Goal: Information Seeking & Learning: Learn about a topic

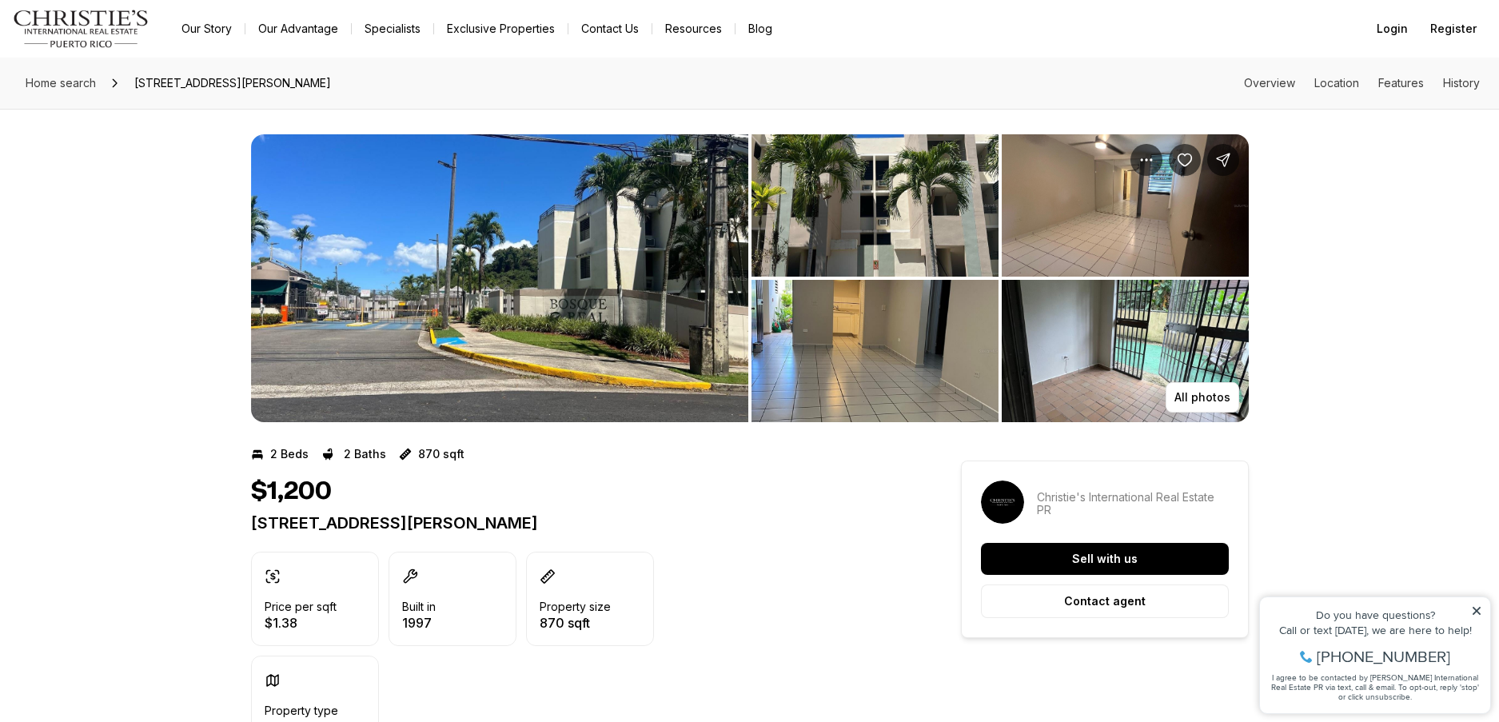
click at [890, 190] on img "View image gallery" at bounding box center [875, 205] width 247 height 142
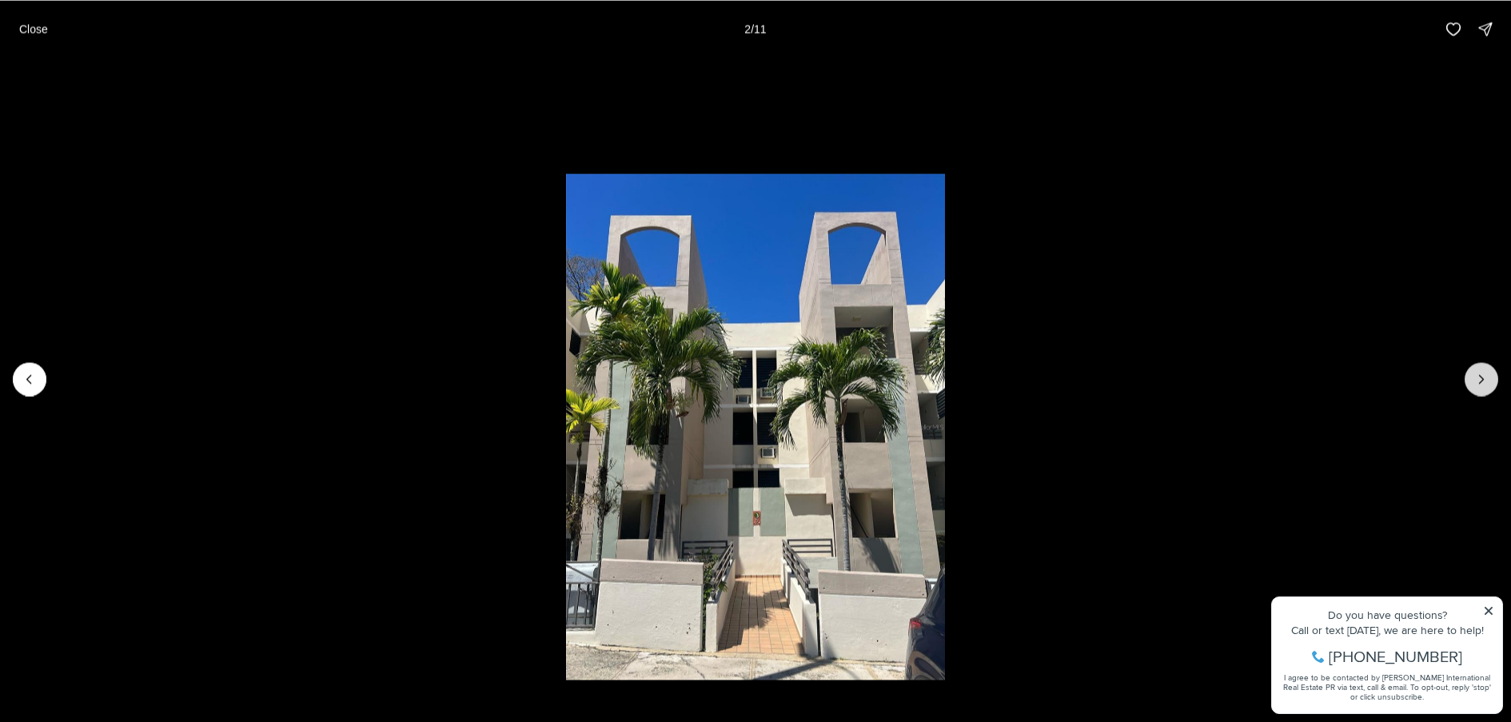
click at [1486, 383] on icon "Next slide" at bounding box center [1481, 379] width 16 height 16
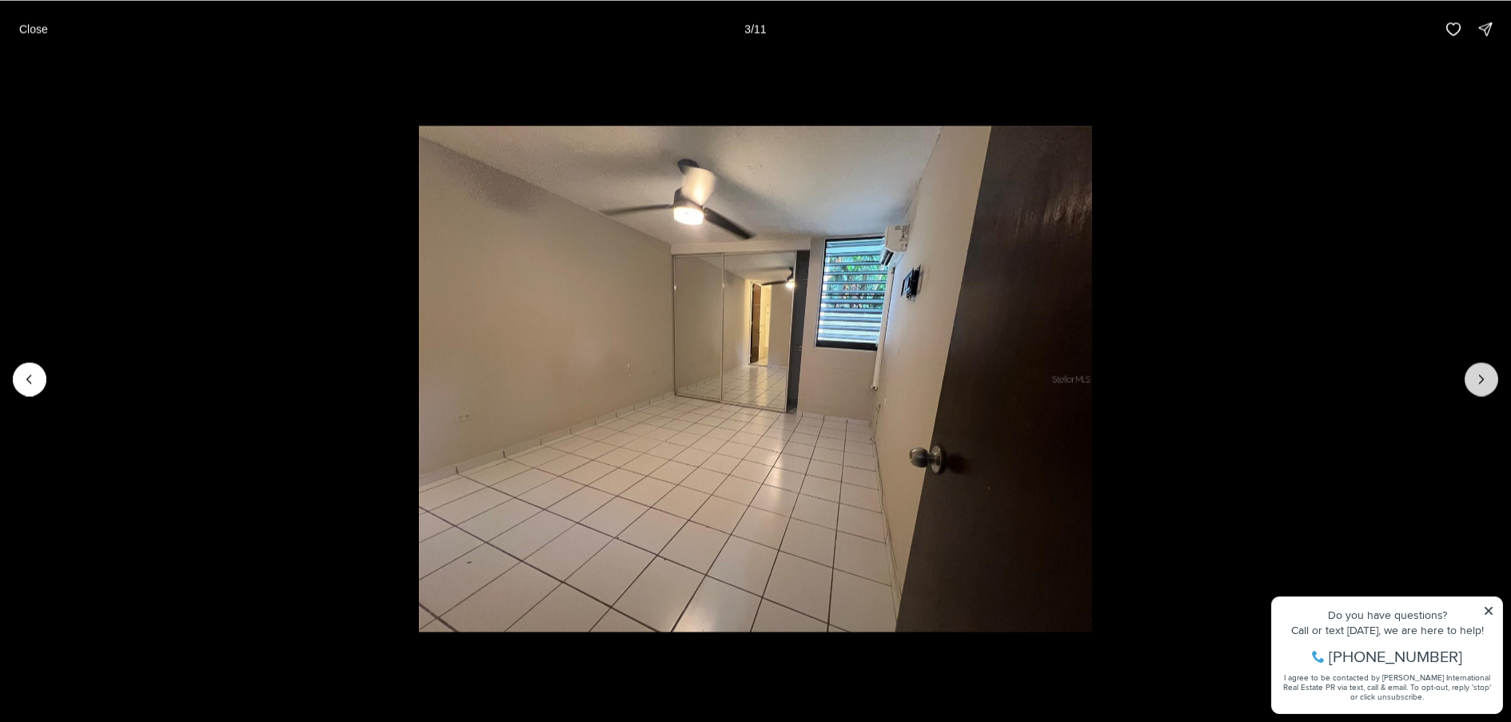
click at [1486, 383] on icon "Next slide" at bounding box center [1481, 379] width 16 height 16
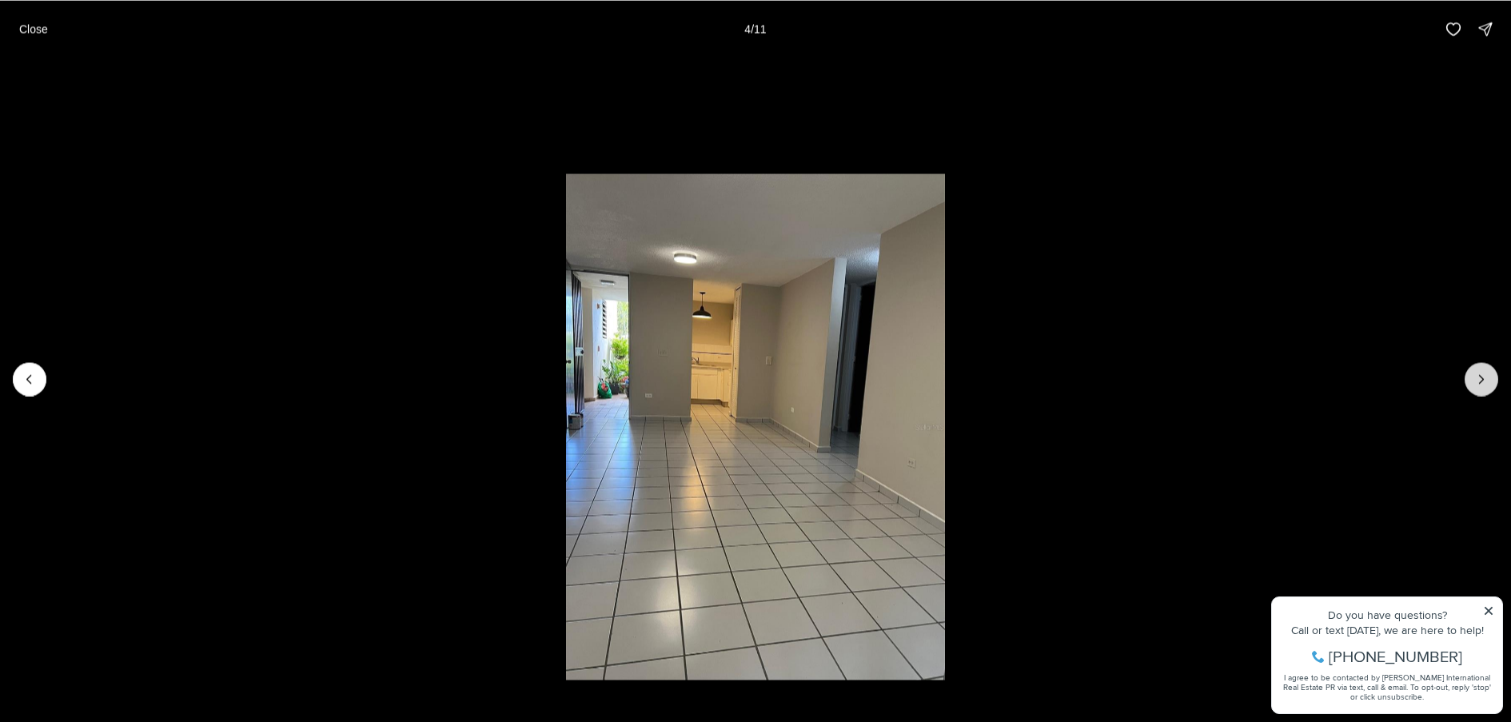
click at [1486, 383] on icon "Next slide" at bounding box center [1481, 379] width 16 height 16
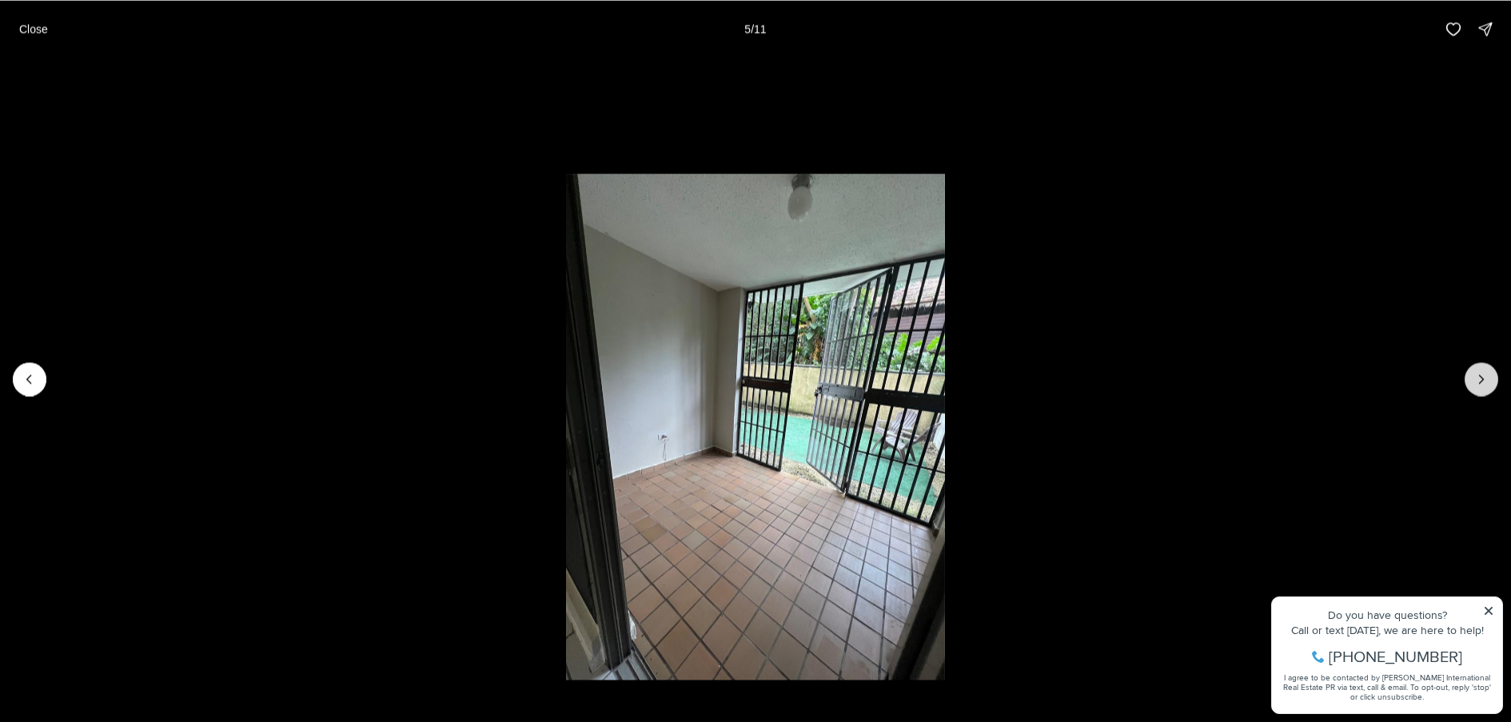
click at [1486, 383] on icon "Next slide" at bounding box center [1481, 379] width 16 height 16
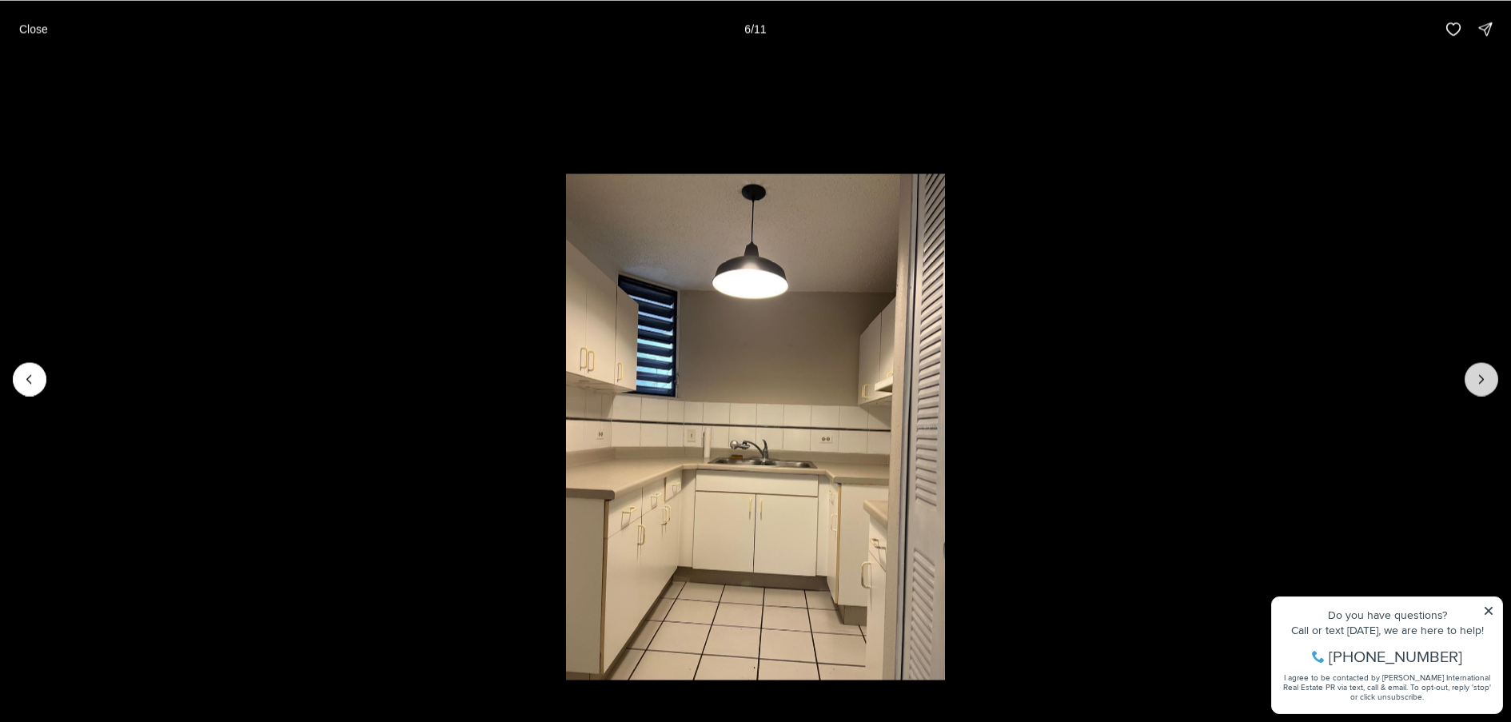
click at [1486, 383] on icon "Next slide" at bounding box center [1481, 379] width 16 height 16
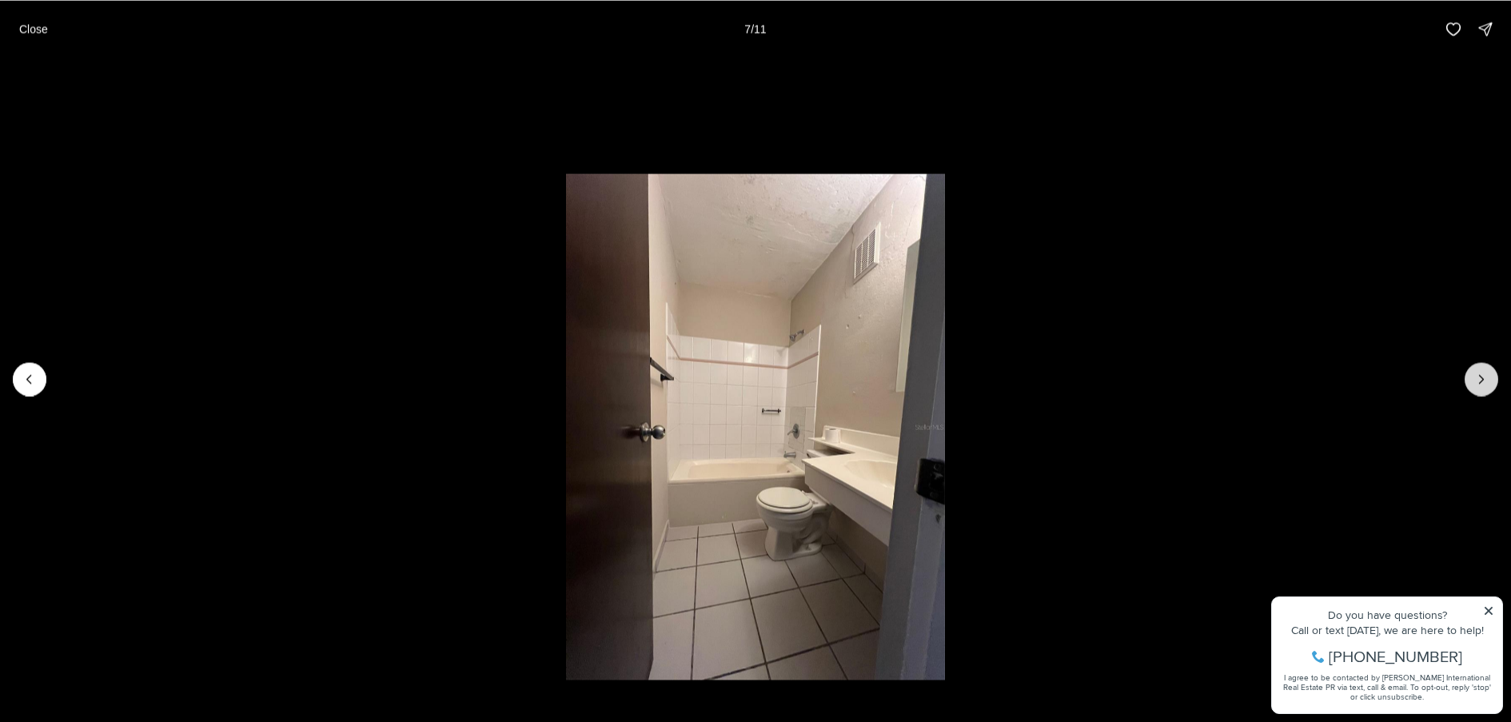
click at [1486, 383] on icon "Next slide" at bounding box center [1481, 379] width 16 height 16
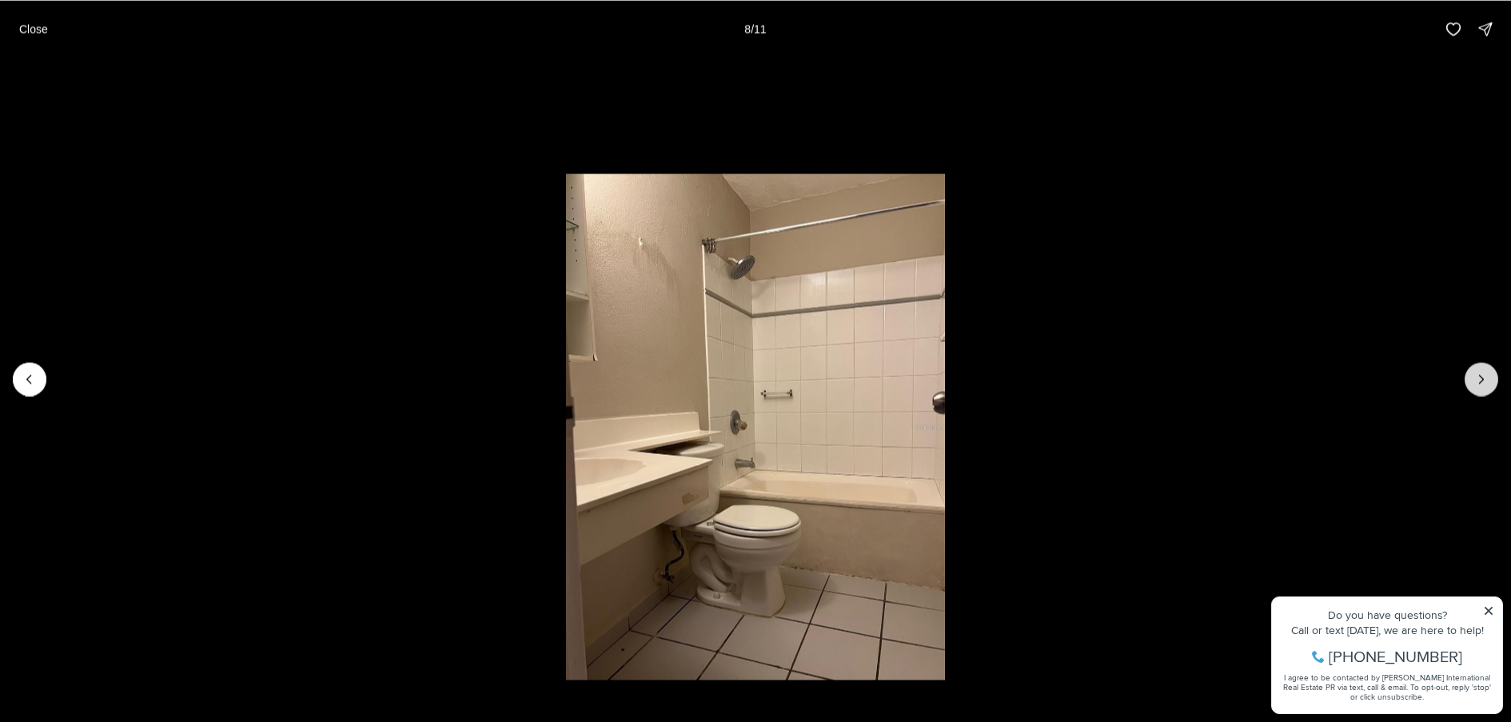
click at [1486, 383] on icon "Next slide" at bounding box center [1481, 379] width 16 height 16
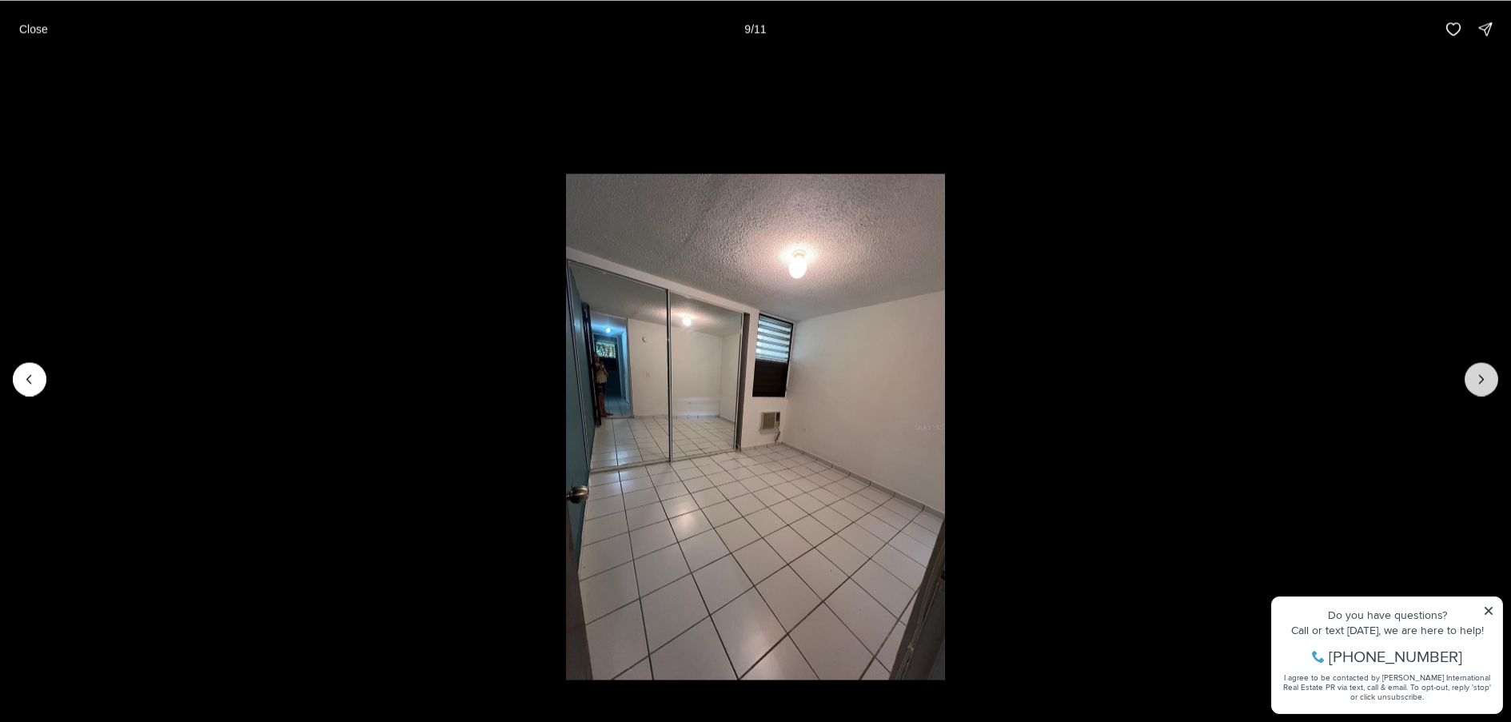
click at [1486, 383] on icon "Next slide" at bounding box center [1481, 379] width 16 height 16
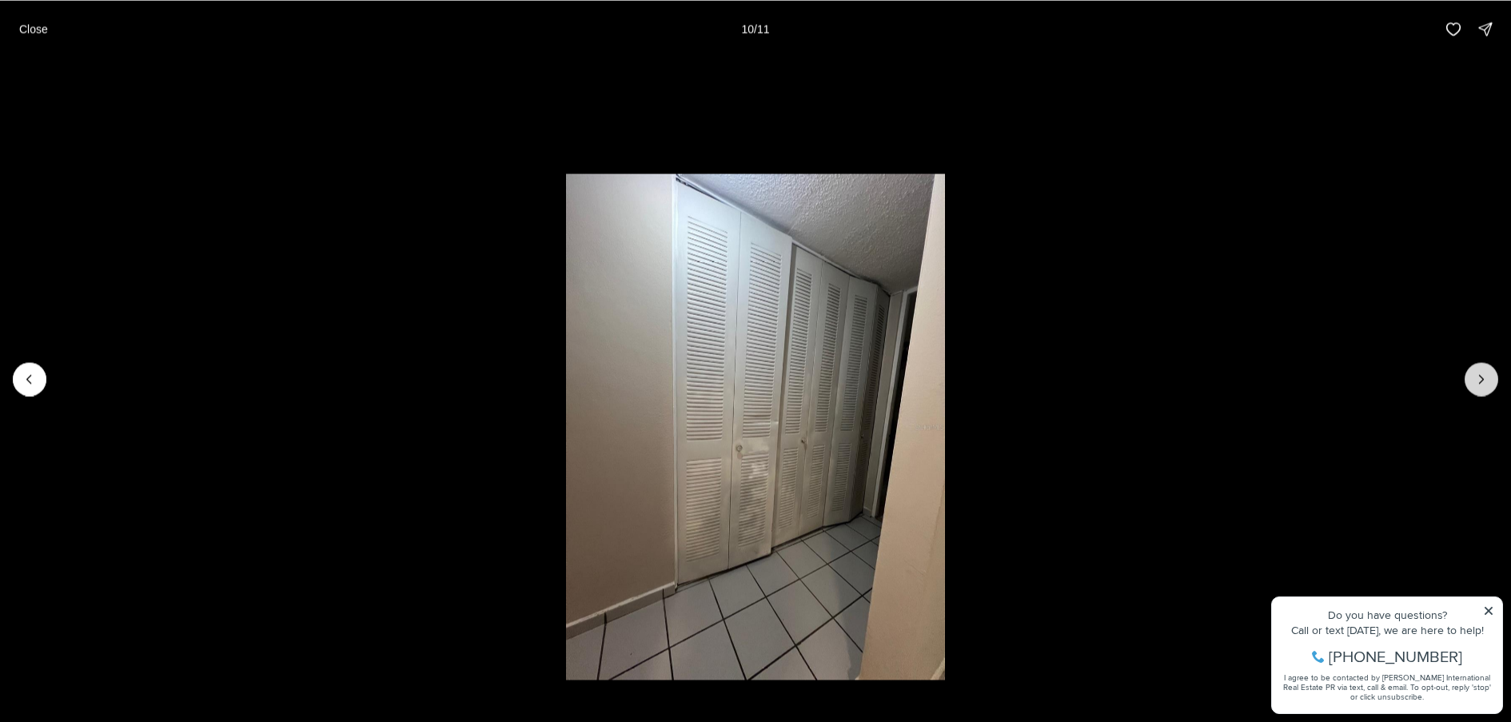
click at [1486, 383] on icon "Next slide" at bounding box center [1481, 379] width 16 height 16
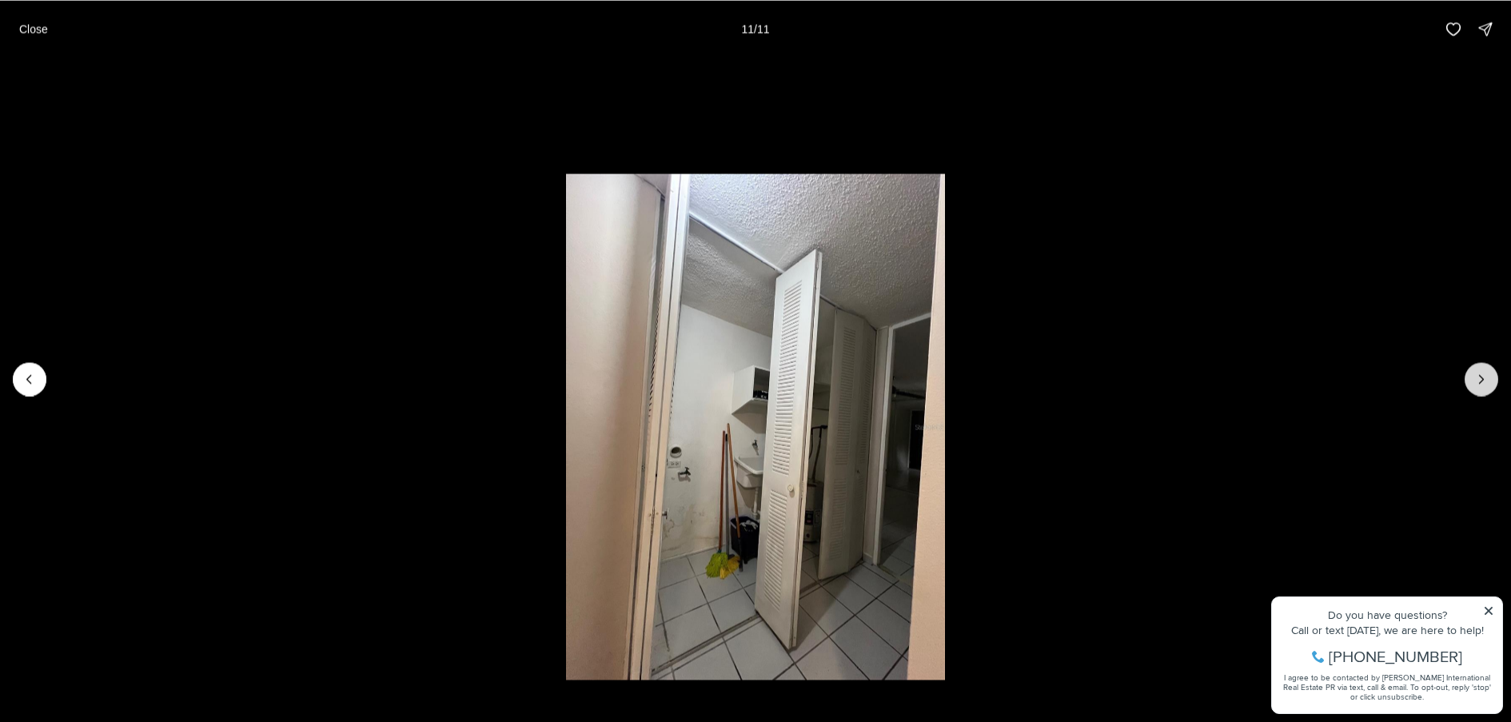
click at [1486, 383] on div at bounding box center [1482, 379] width 34 height 34
click at [1481, 378] on div at bounding box center [1482, 379] width 34 height 34
click at [27, 34] on p "Close" at bounding box center [33, 28] width 29 height 13
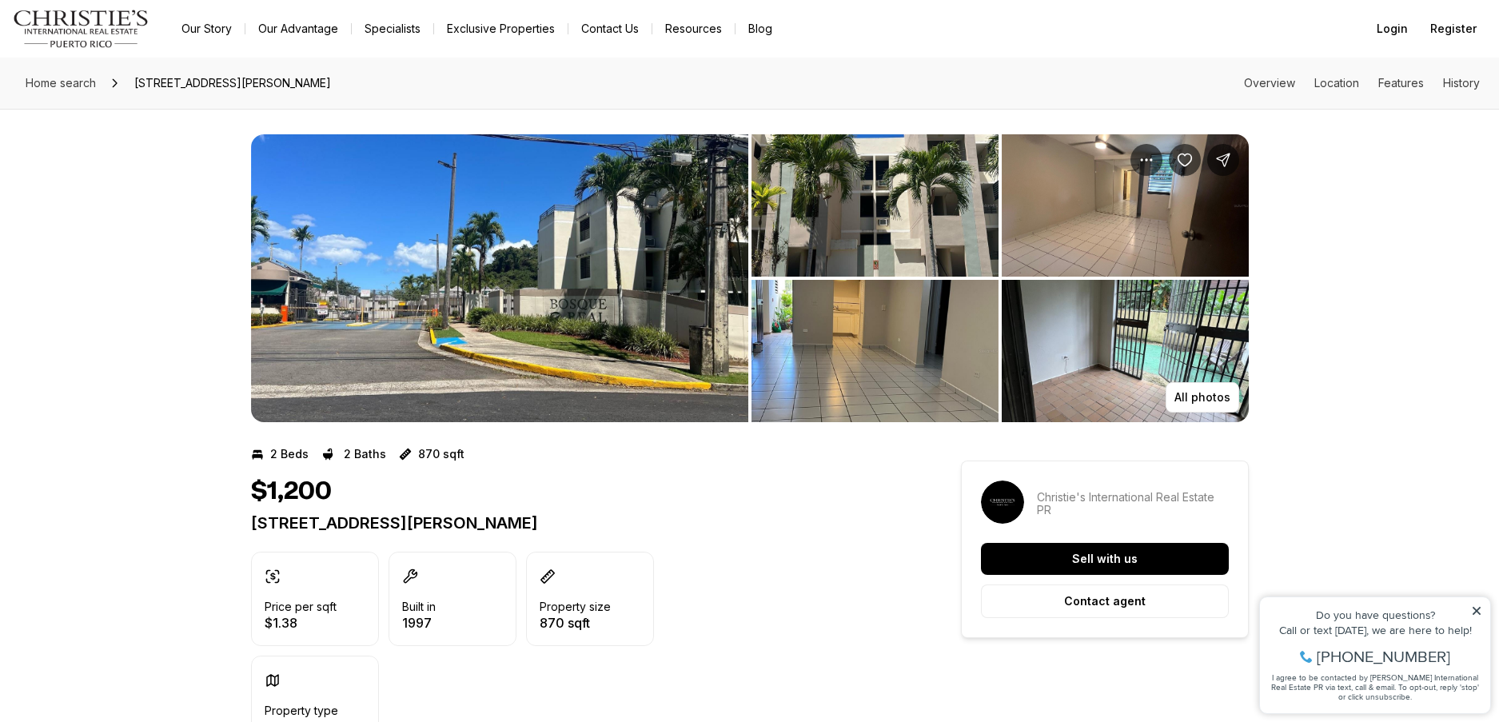
click at [589, 263] on img "View image gallery" at bounding box center [499, 278] width 497 height 288
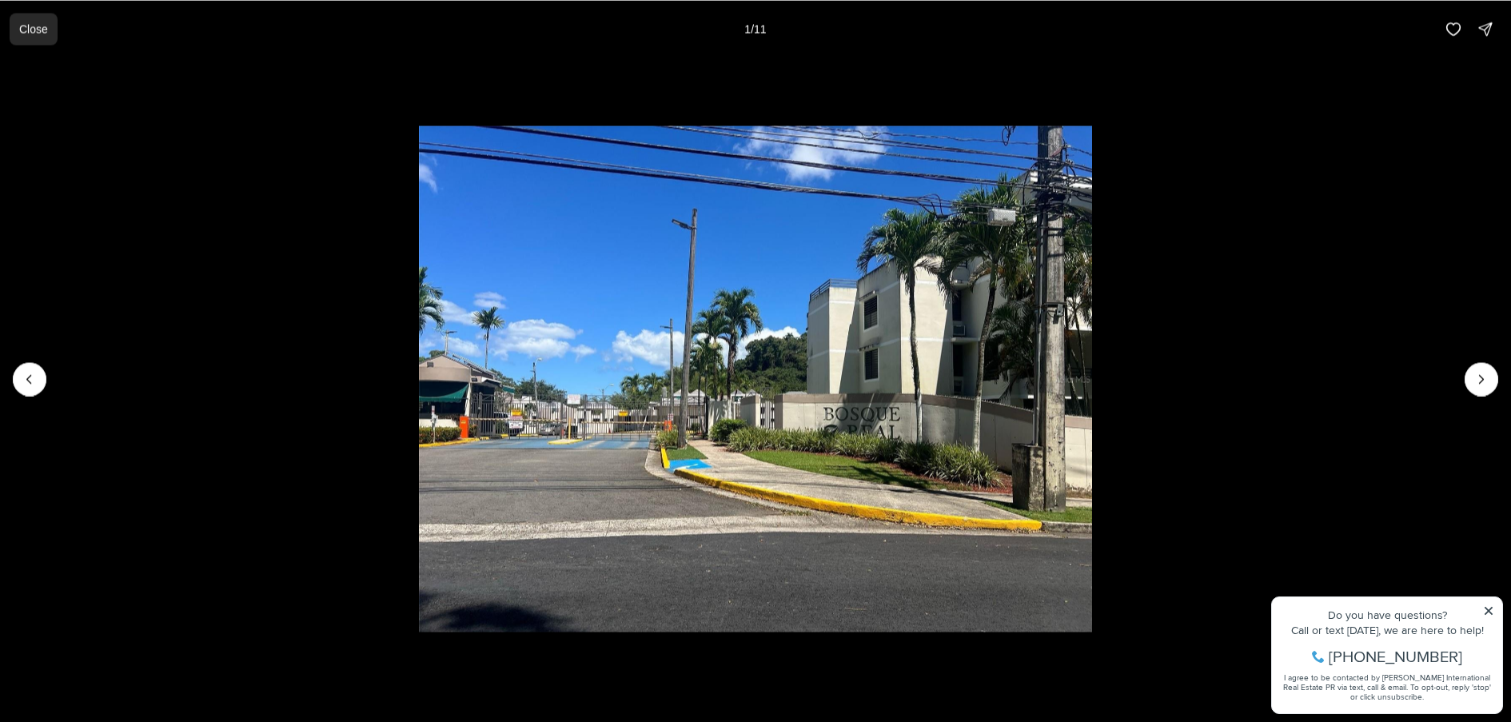
click at [28, 28] on p "Close" at bounding box center [33, 28] width 29 height 13
